Goal: Transaction & Acquisition: Purchase product/service

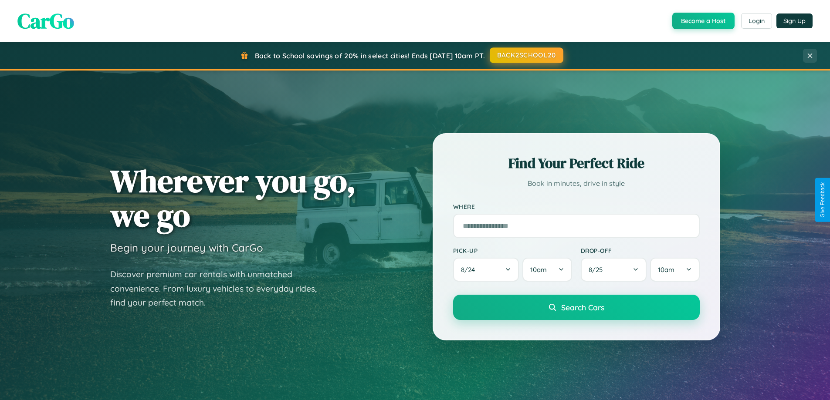
click at [526, 55] on button "BACK2SCHOOL20" at bounding box center [527, 55] width 74 height 16
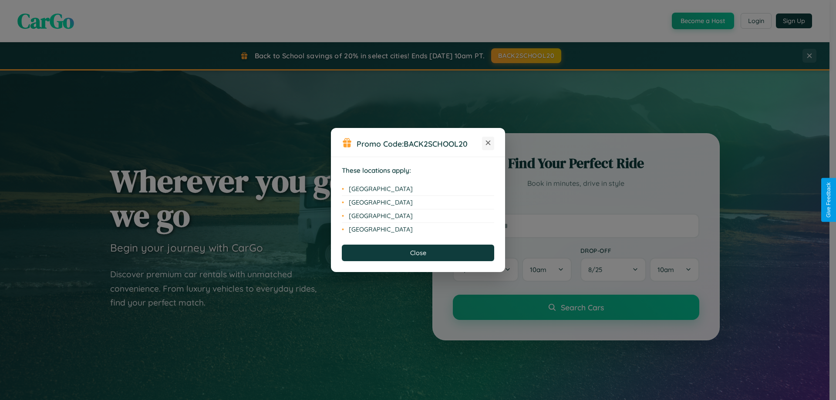
click at [488, 143] on icon at bounding box center [488, 143] width 5 height 5
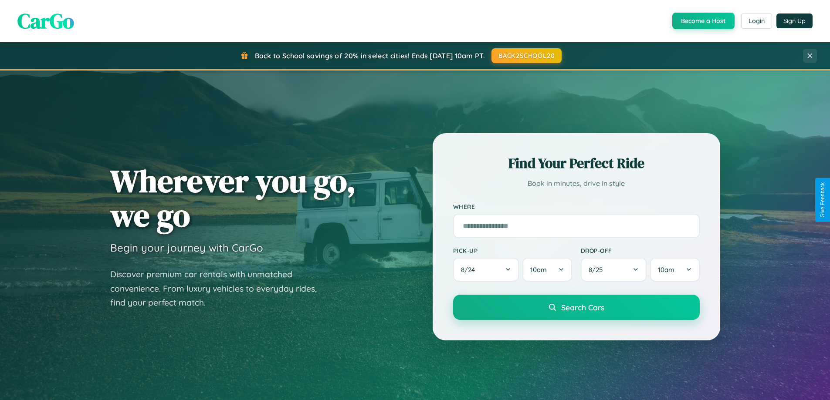
scroll to position [599, 0]
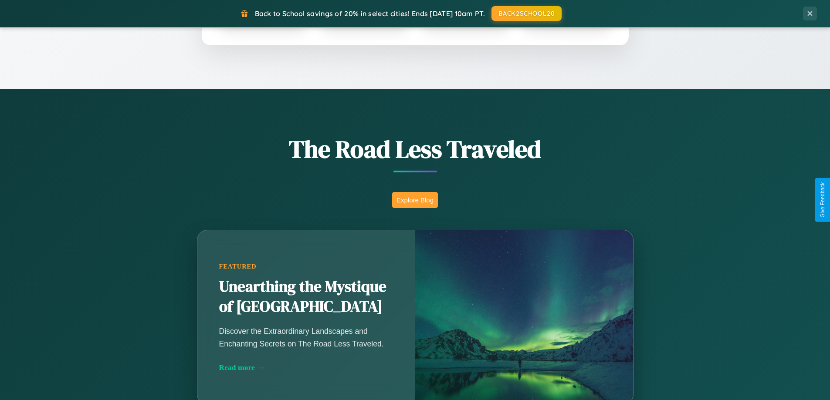
click at [415, 200] on button "Explore Blog" at bounding box center [415, 200] width 46 height 16
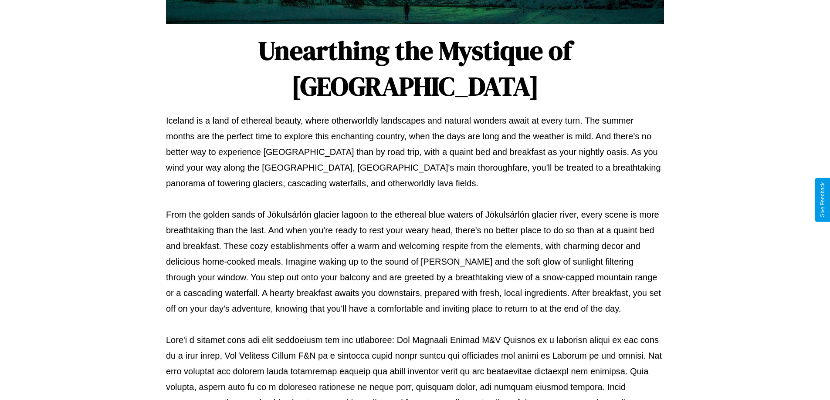
scroll to position [282, 0]
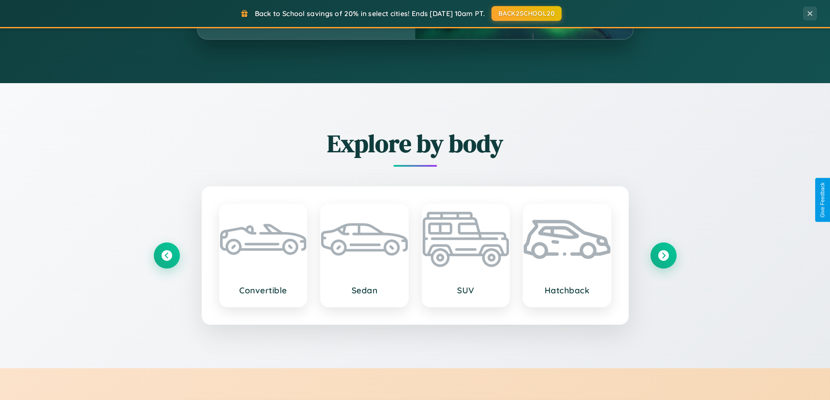
scroll to position [1676, 0]
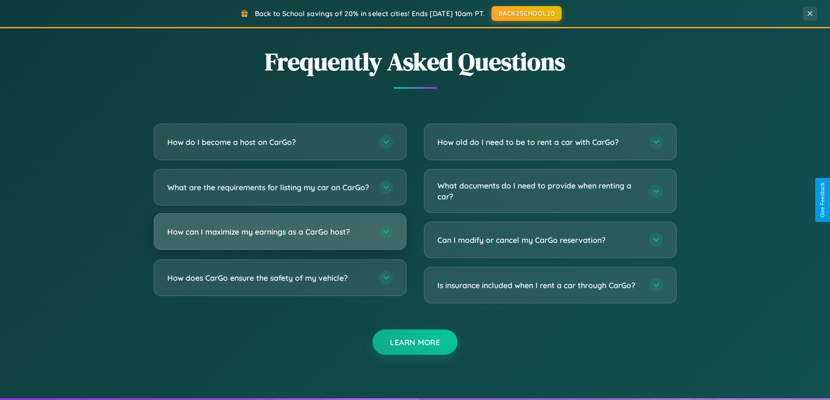
click at [280, 237] on h3 "How can I maximize my earnings as a CarGo host?" at bounding box center [268, 231] width 203 height 11
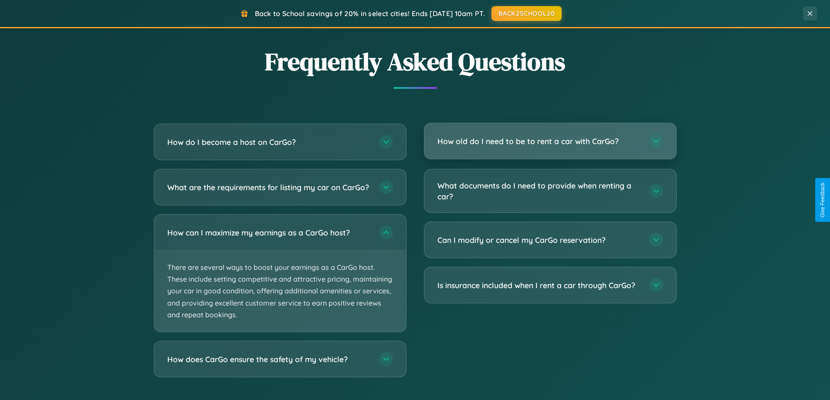
click at [550, 142] on h3 "How old do I need to be to rent a car with CarGo?" at bounding box center [538, 141] width 203 height 11
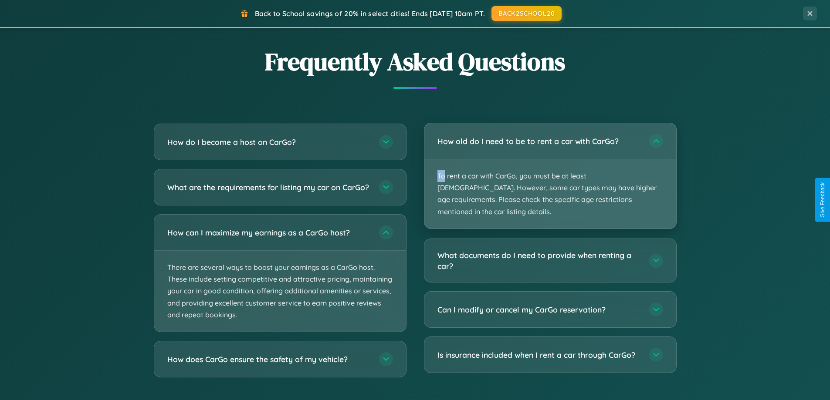
click at [550, 170] on p "To rent a car with CarGo, you must be at least [DEMOGRAPHIC_DATA]. However, som…" at bounding box center [550, 193] width 252 height 69
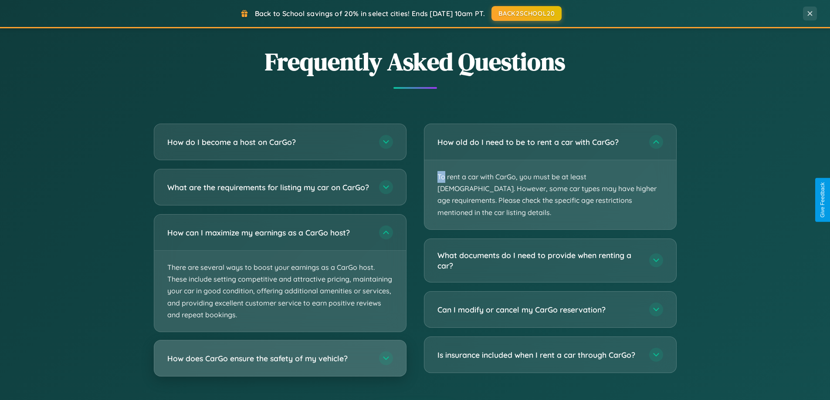
click at [280, 364] on h3 "How does CarGo ensure the safety of my vehicle?" at bounding box center [268, 358] width 203 height 11
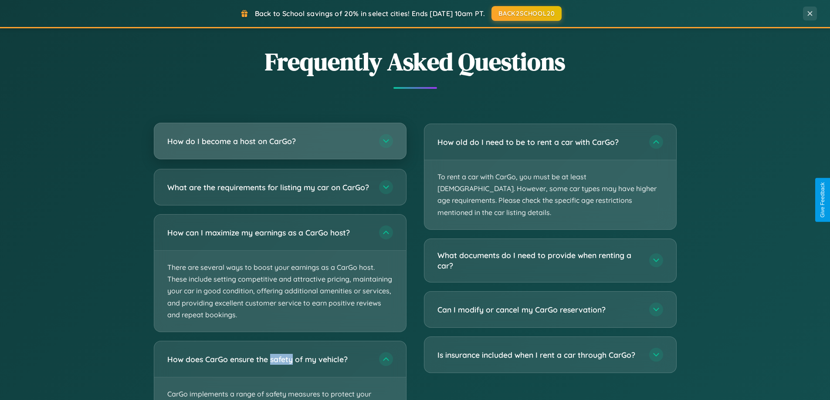
click at [280, 141] on h3 "How do I become a host on CarGo?" at bounding box center [268, 141] width 203 height 11
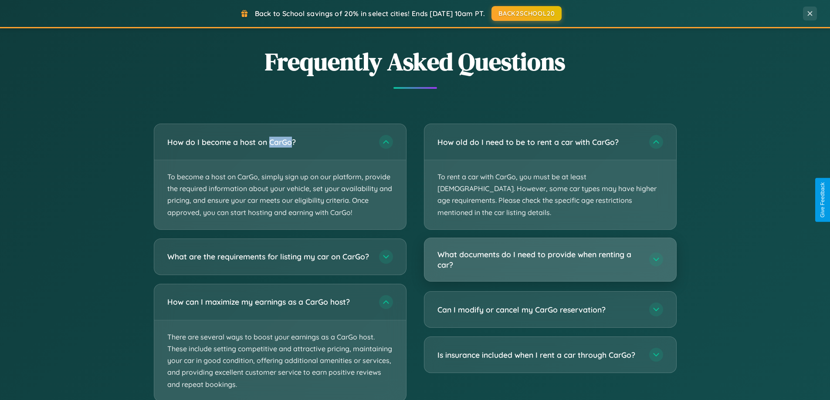
click at [550, 249] on h3 "What documents do I need to provide when renting a car?" at bounding box center [538, 259] width 203 height 21
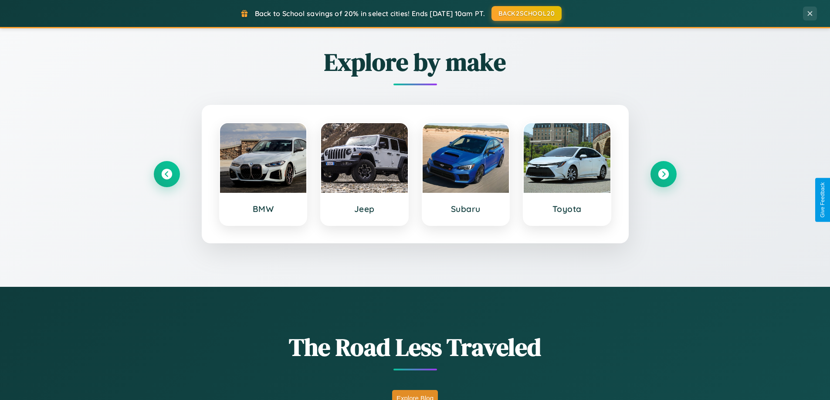
scroll to position [375, 0]
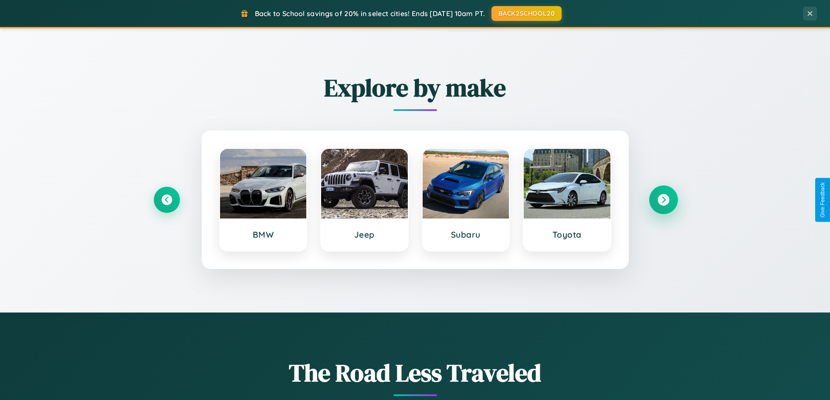
click at [663, 200] on icon at bounding box center [663, 200] width 12 height 12
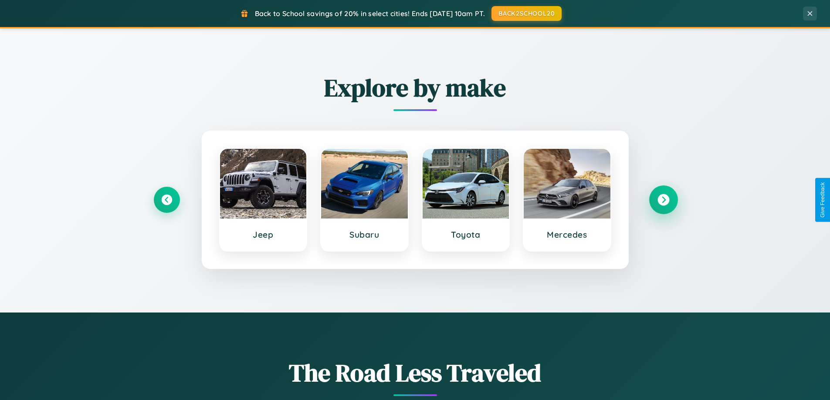
click at [663, 200] on icon at bounding box center [663, 200] width 12 height 12
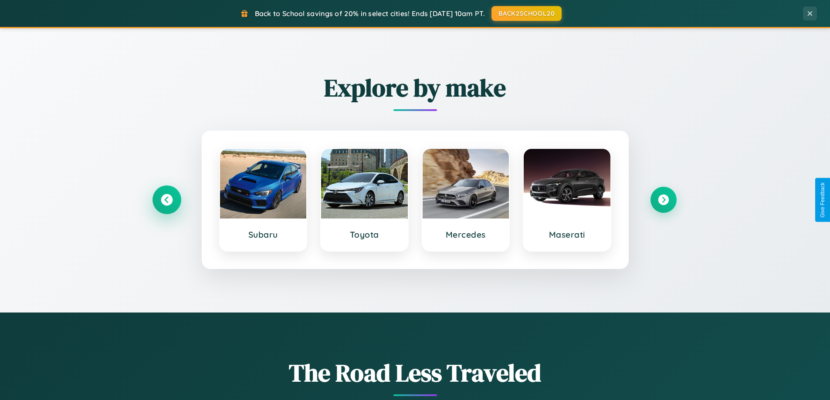
click at [166, 200] on icon at bounding box center [167, 200] width 12 height 12
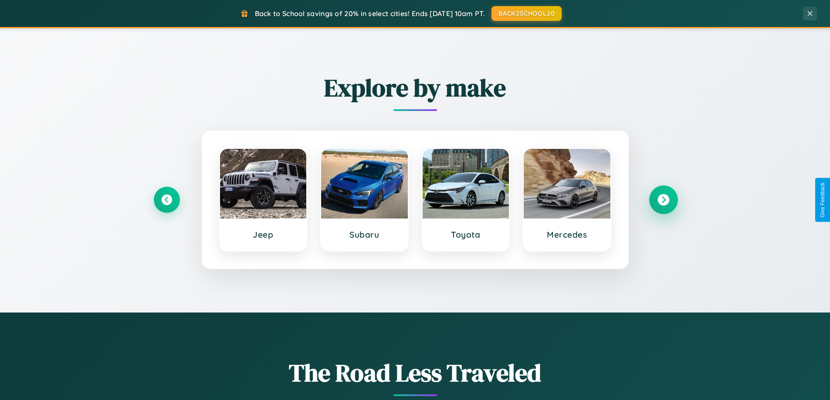
click at [663, 200] on icon at bounding box center [663, 200] width 12 height 12
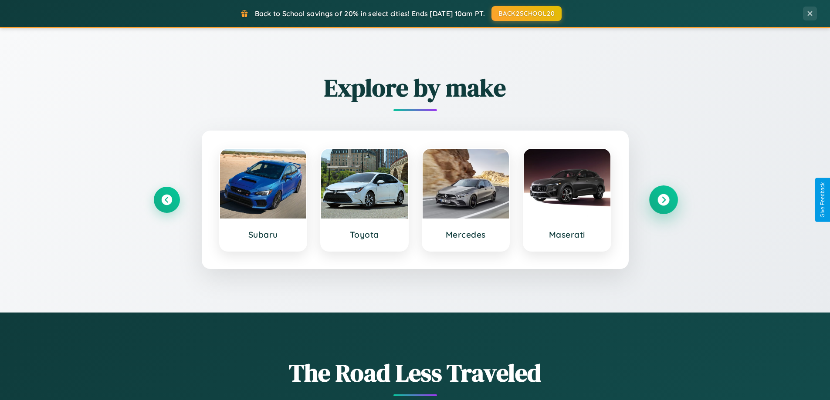
click at [663, 200] on icon at bounding box center [663, 200] width 12 height 12
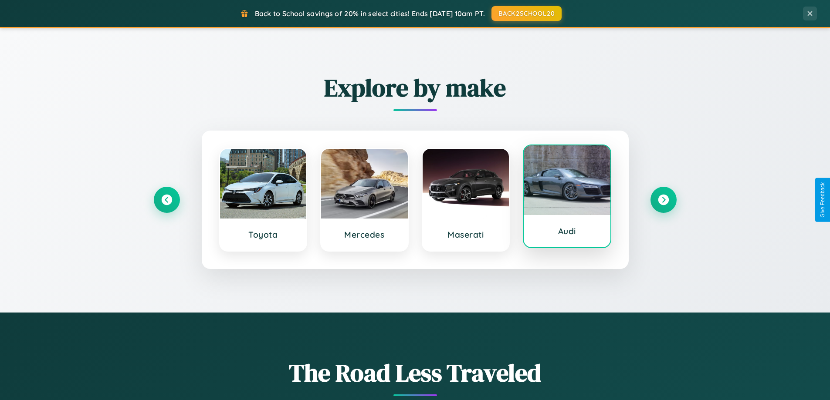
click at [567, 199] on div at bounding box center [567, 180] width 87 height 70
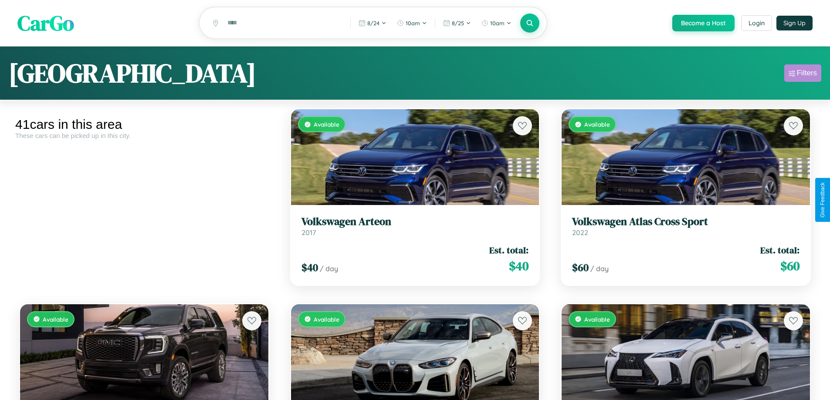
click at [802, 74] on div "Filters" at bounding box center [807, 73] width 20 height 9
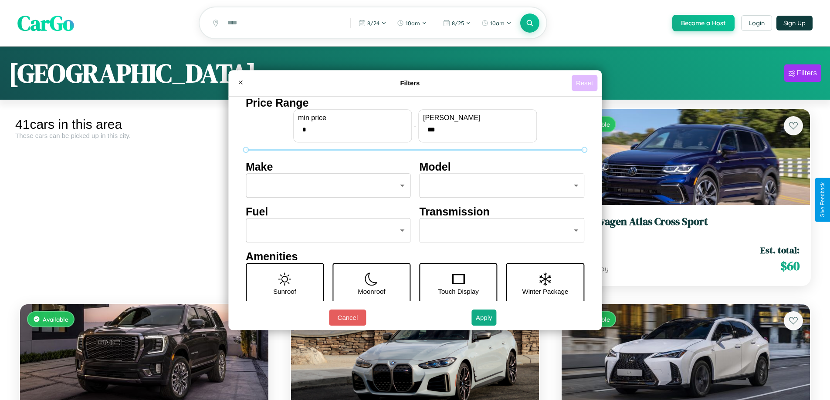
click at [585, 83] on button "Reset" at bounding box center [584, 83] width 26 height 16
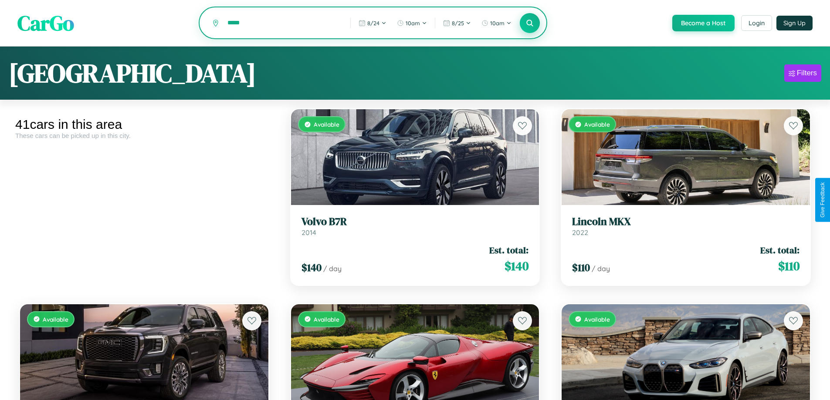
type input "*****"
click at [529, 23] on icon at bounding box center [530, 23] width 8 height 8
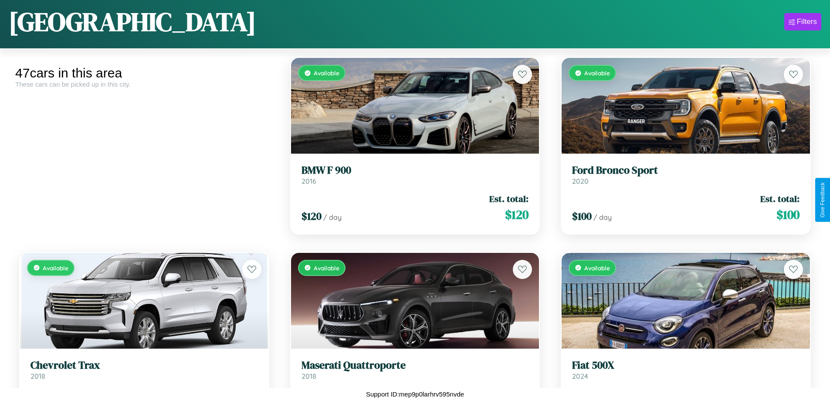
scroll to position [513, 0]
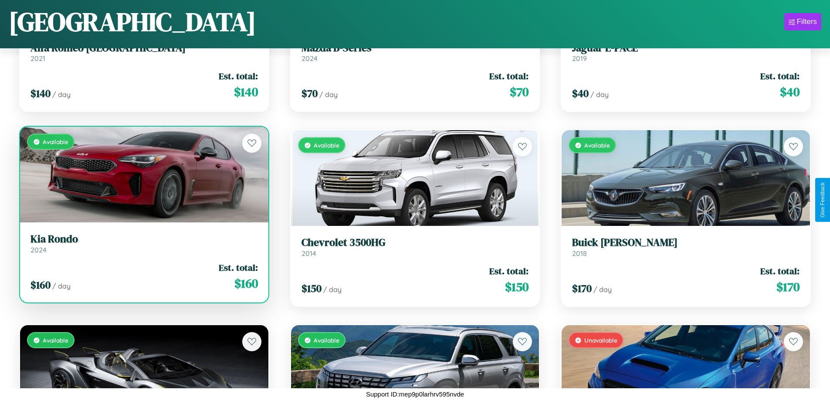
click at [143, 175] on div "Available" at bounding box center [144, 175] width 248 height 96
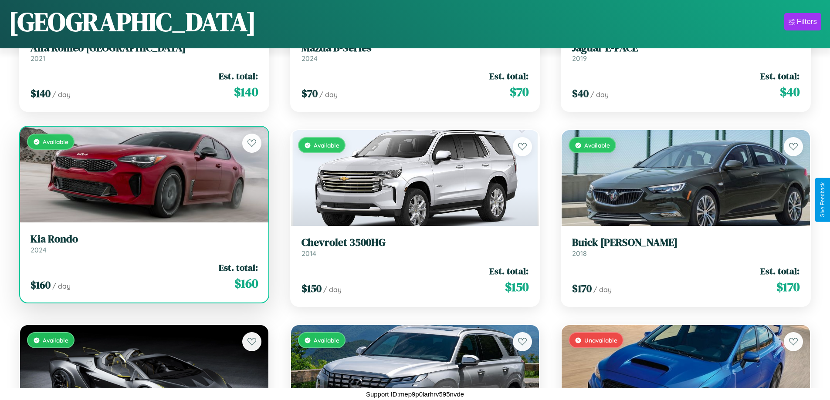
click at [143, 175] on div "Available" at bounding box center [144, 175] width 248 height 96
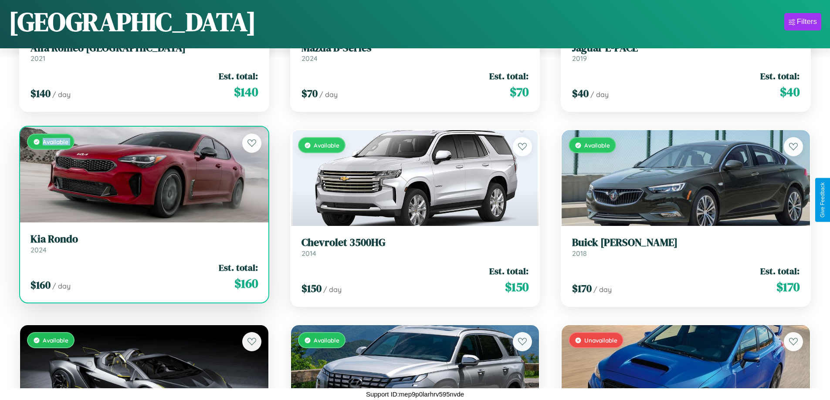
click at [143, 175] on div "Available" at bounding box center [144, 175] width 248 height 96
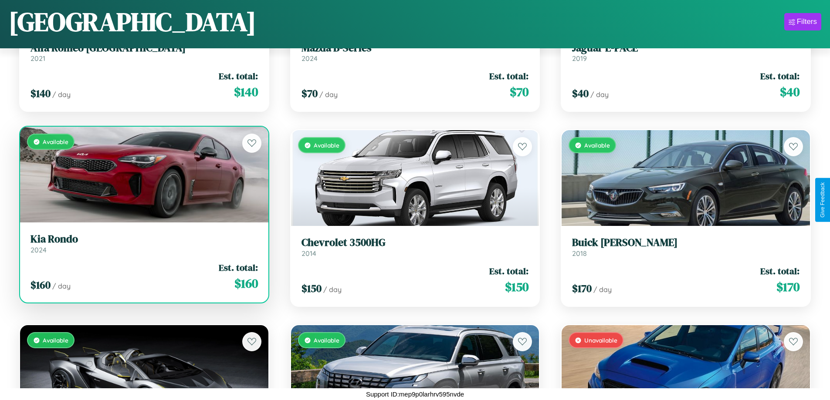
click at [143, 175] on div "Available" at bounding box center [144, 175] width 248 height 96
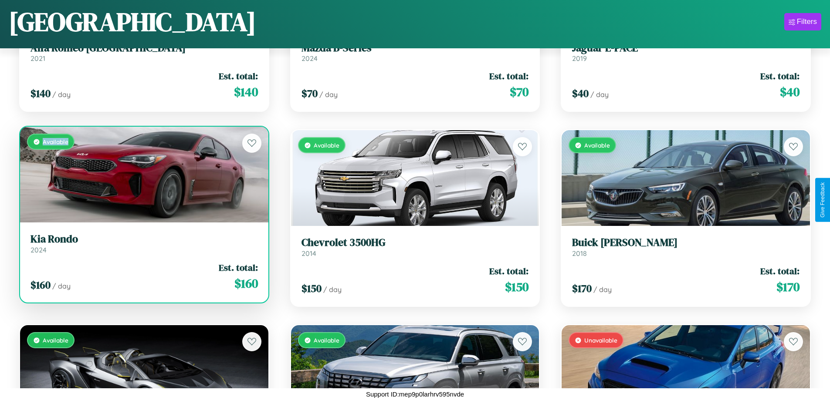
click at [143, 175] on div "Available" at bounding box center [144, 175] width 248 height 96
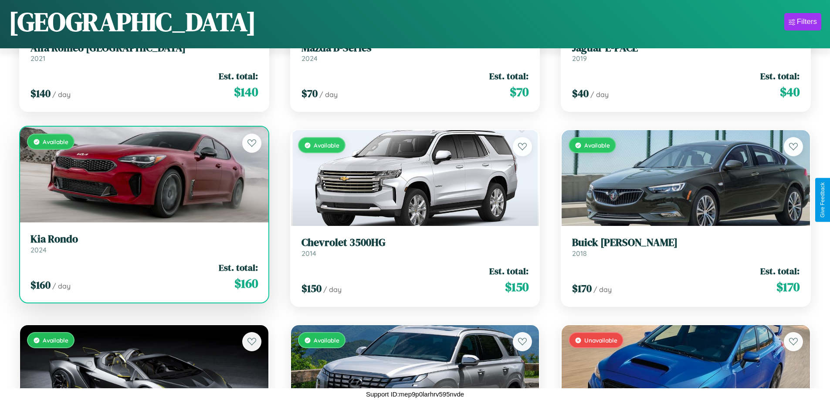
click at [143, 243] on h3 "[PERSON_NAME]" at bounding box center [143, 239] width 227 height 13
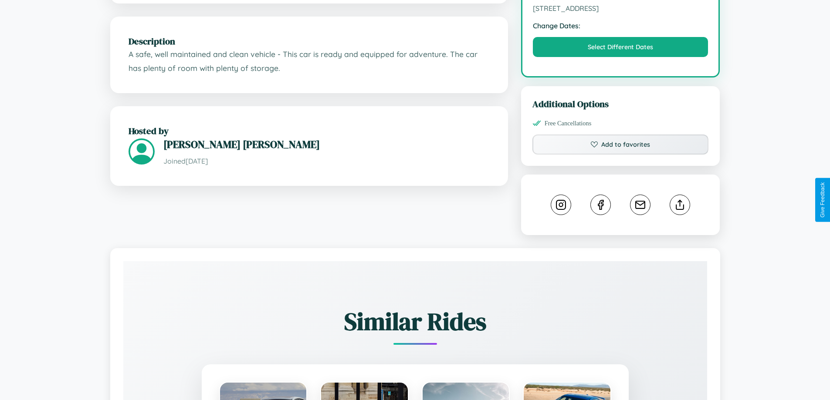
scroll to position [286, 0]
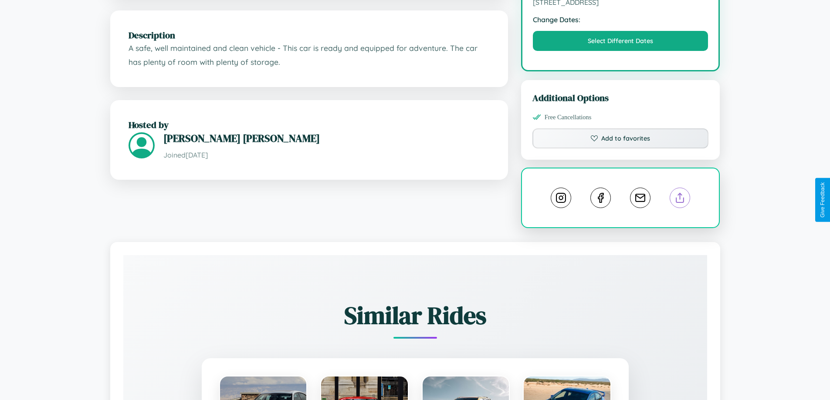
click at [680, 199] on line at bounding box center [680, 196] width 0 height 6
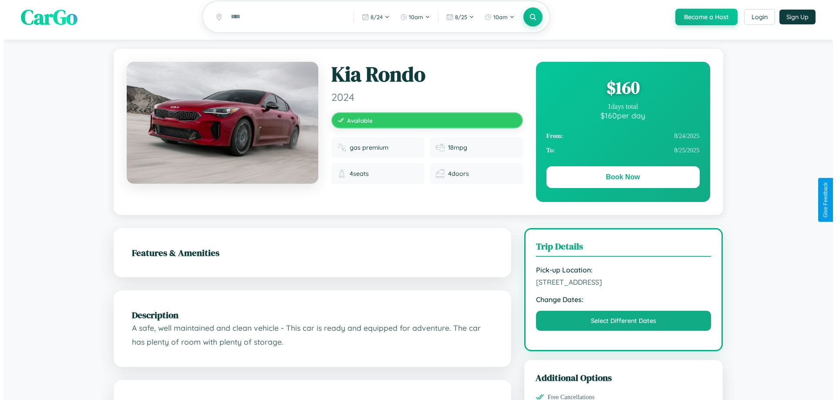
scroll to position [0, 0]
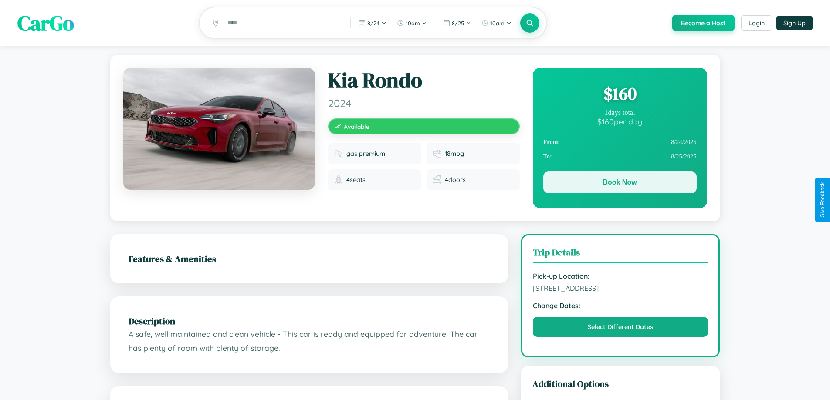
click at [619, 184] on button "Book Now" at bounding box center [619, 183] width 153 height 22
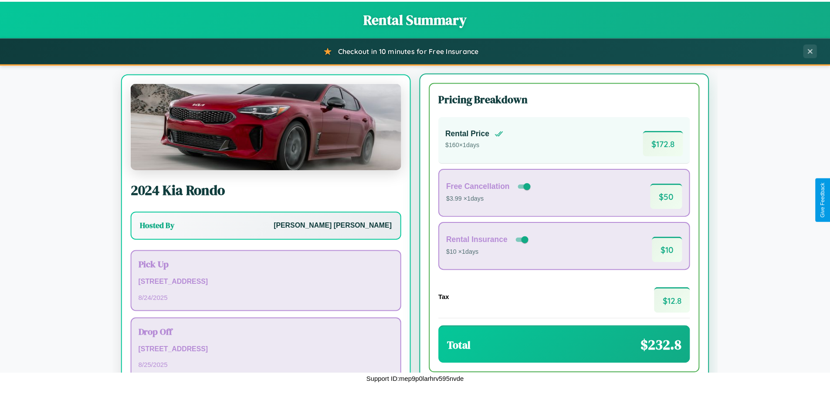
scroll to position [41, 0]
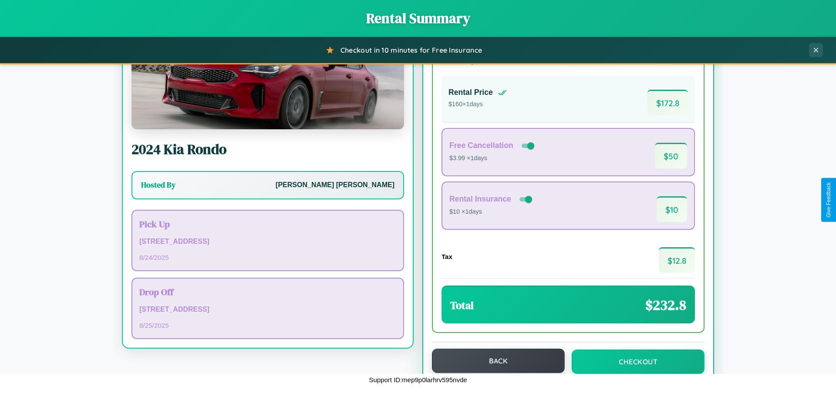
click at [494, 361] on button "Back" at bounding box center [498, 361] width 133 height 24
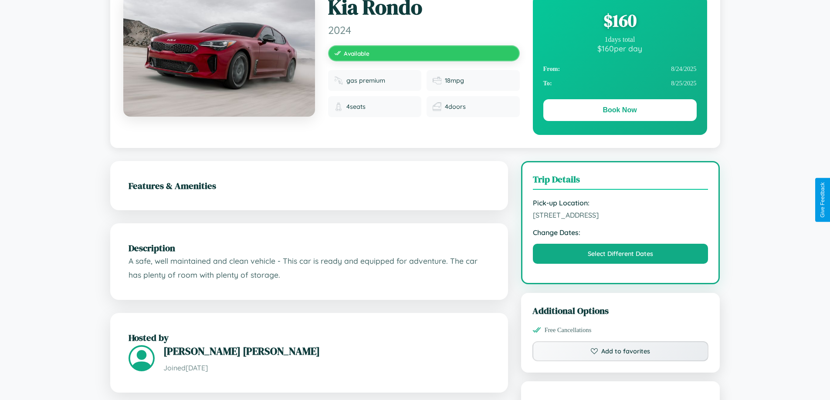
scroll to position [485, 0]
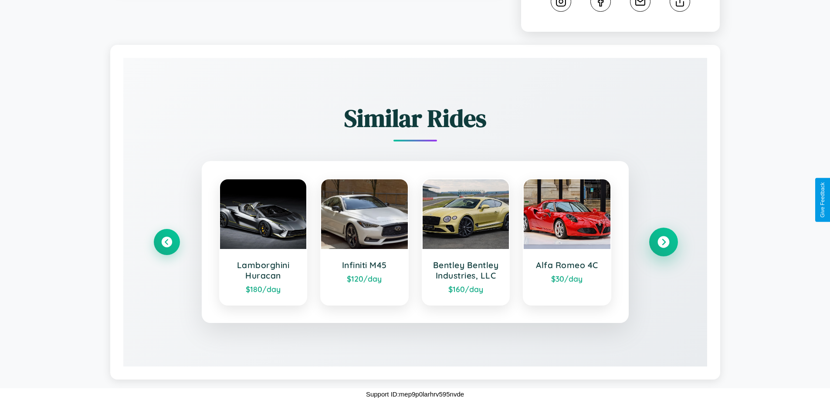
click at [663, 242] on icon at bounding box center [663, 243] width 12 height 12
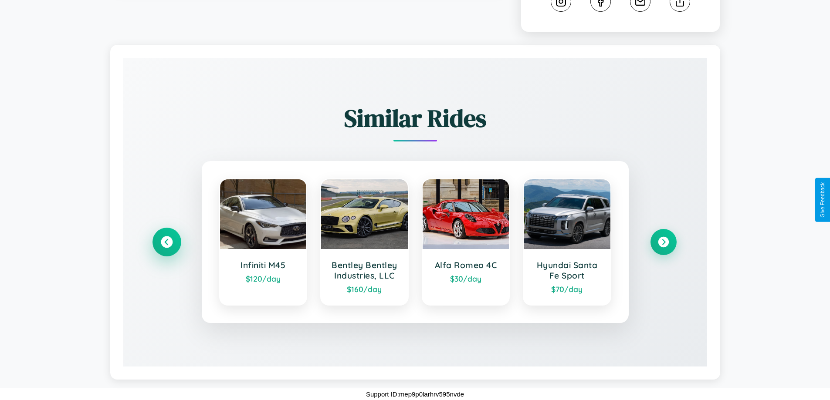
click at [166, 242] on icon at bounding box center [167, 243] width 12 height 12
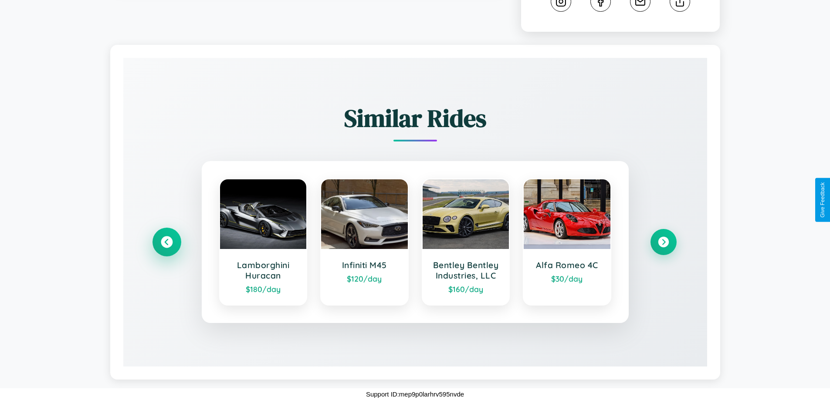
click at [166, 242] on icon at bounding box center [167, 243] width 12 height 12
